Goal: Navigation & Orientation: Find specific page/section

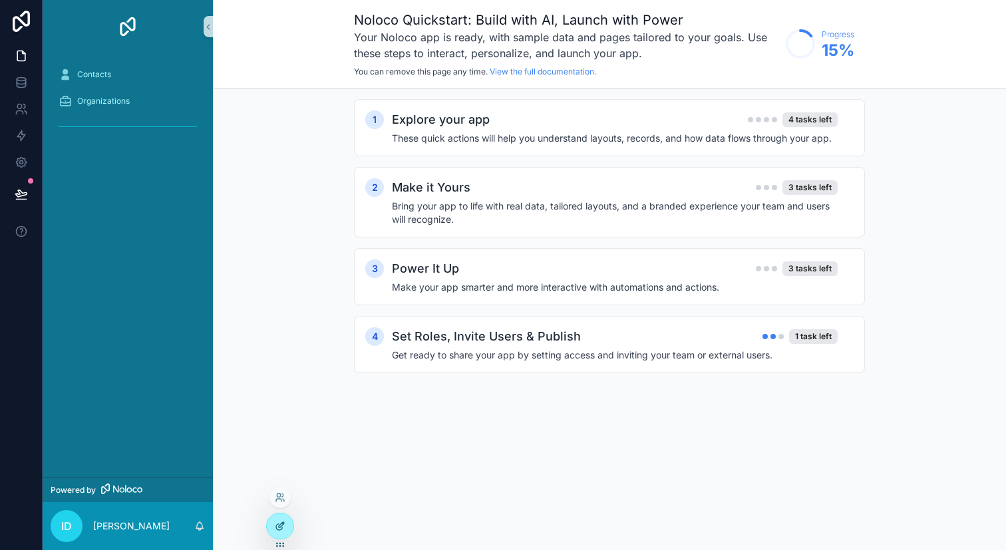
click at [283, 524] on icon at bounding box center [281, 524] width 5 height 5
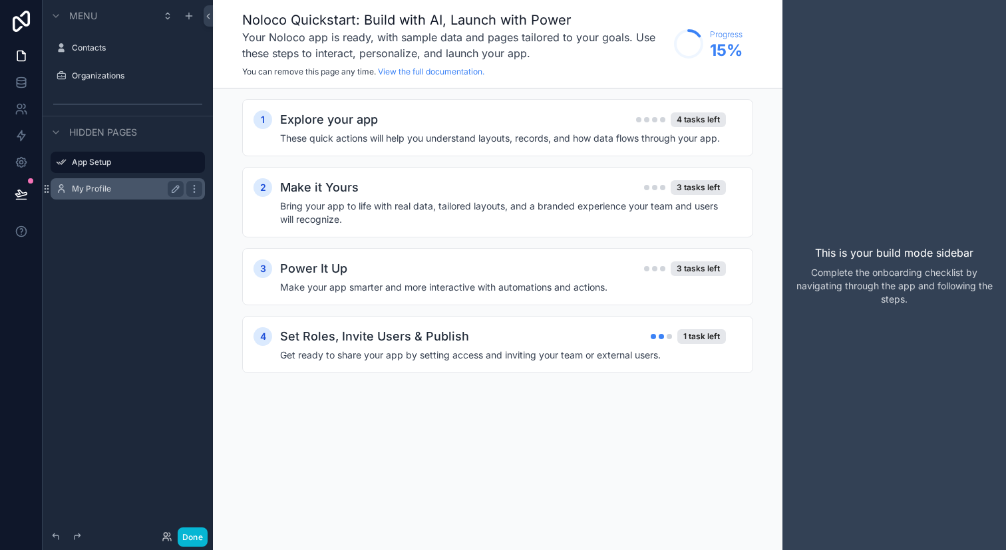
click at [125, 184] on label "My Profile" at bounding box center [125, 189] width 106 height 11
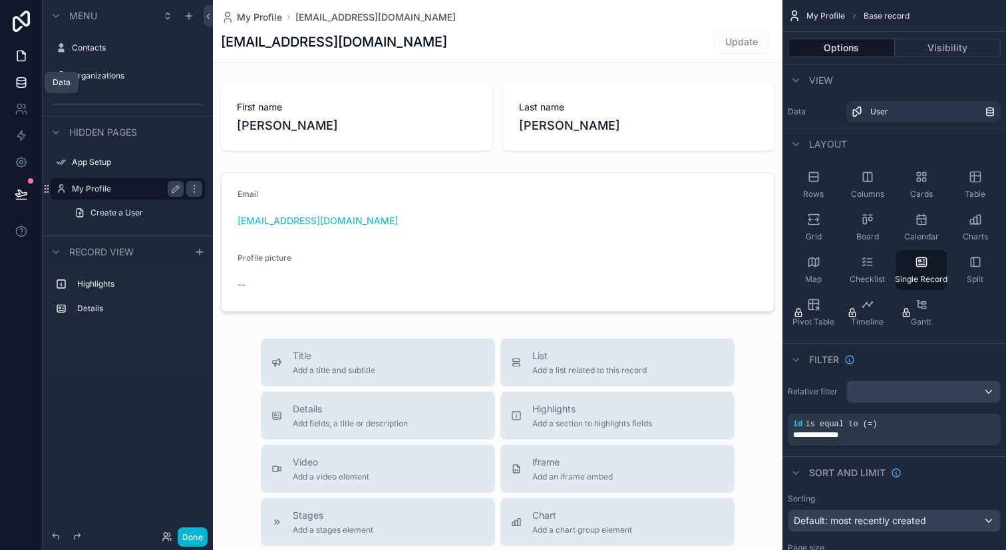
click at [18, 91] on link at bounding box center [21, 82] width 42 height 27
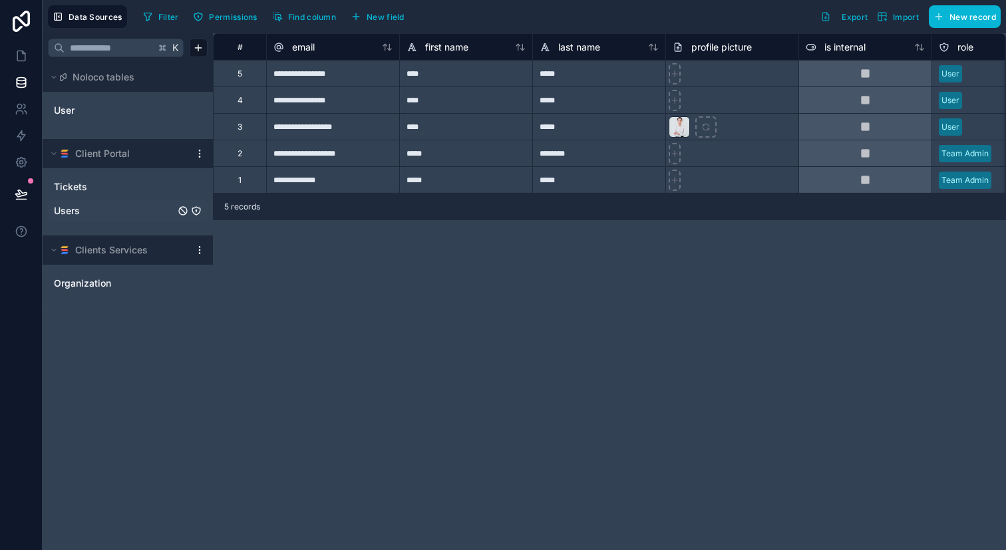
click at [141, 215] on link "Users" at bounding box center [114, 210] width 121 height 13
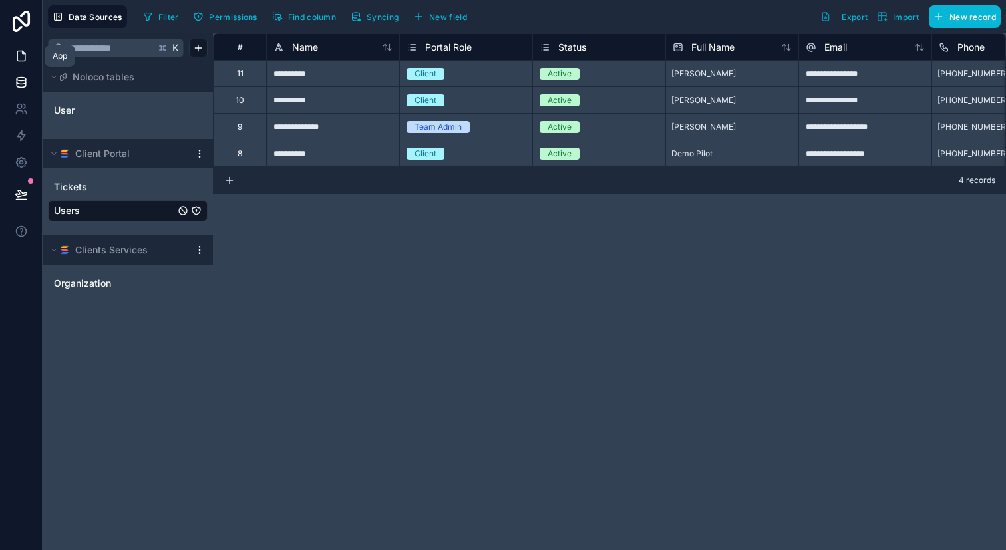
click at [15, 49] on icon at bounding box center [21, 55] width 13 height 13
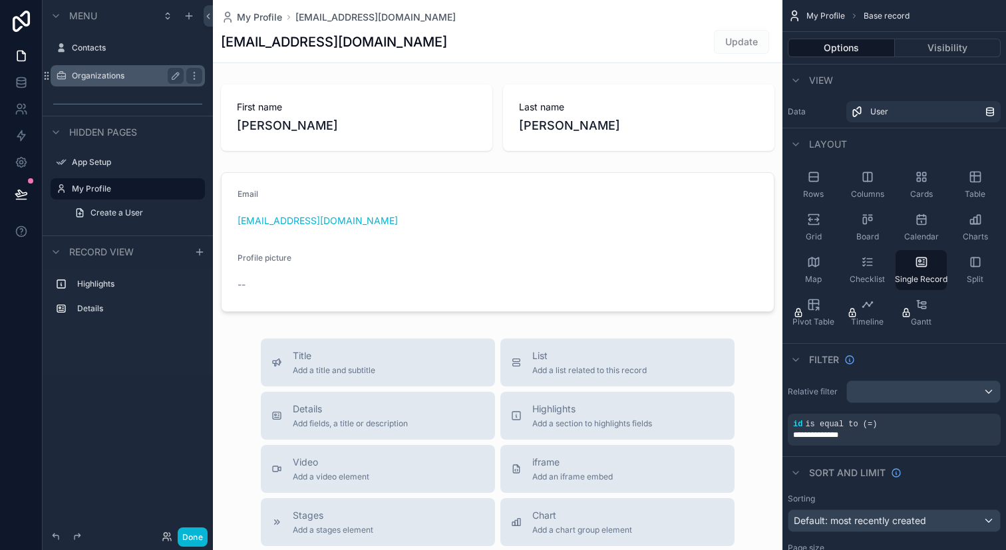
click at [122, 83] on div "Organizations" at bounding box center [128, 76] width 112 height 16
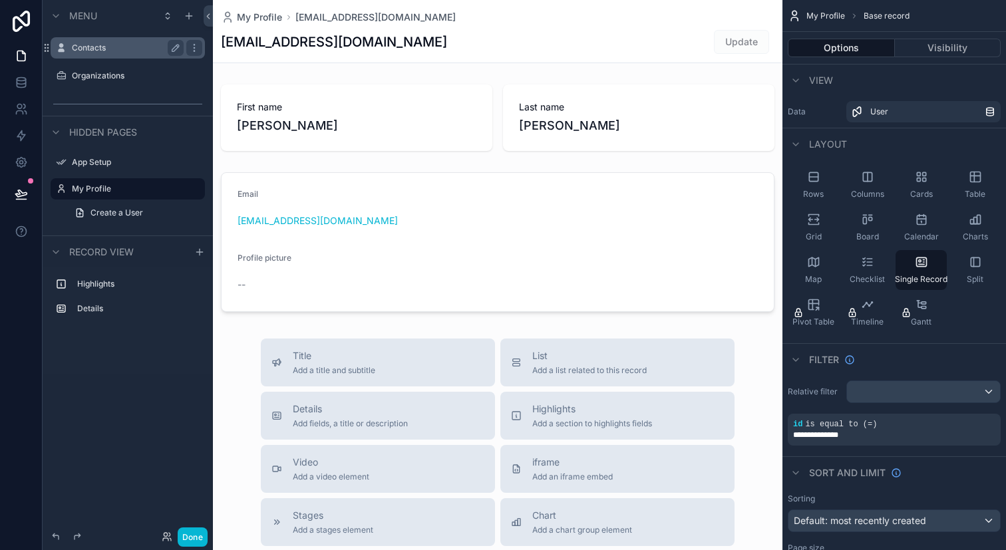
click at [114, 57] on div "Contacts" at bounding box center [127, 47] width 149 height 21
click at [26, 94] on link at bounding box center [21, 82] width 42 height 27
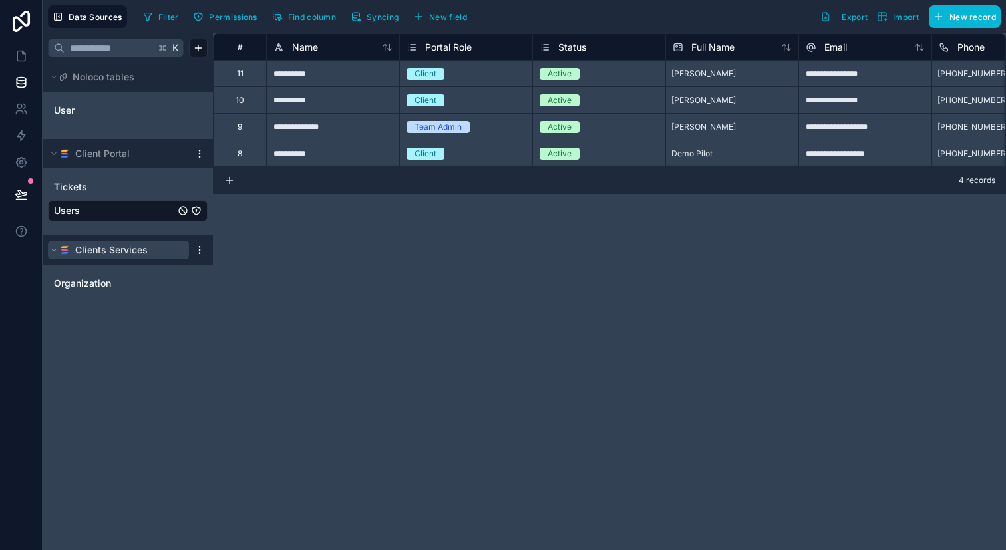
click at [51, 256] on button "Clients Services" at bounding box center [118, 250] width 141 height 19
click at [51, 160] on button "Client Portal" at bounding box center [118, 153] width 141 height 19
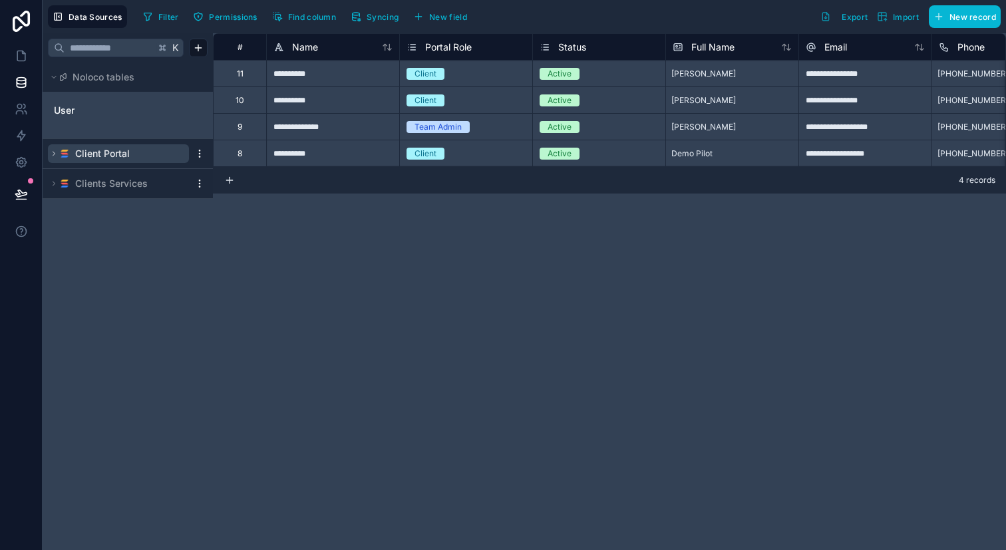
click at [51, 160] on button "Client Portal" at bounding box center [118, 153] width 141 height 19
